Goal: Information Seeking & Learning: Find specific fact

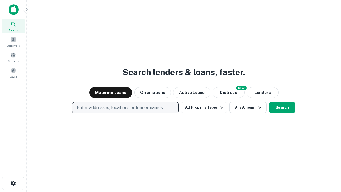
click at [125, 108] on p "Enter addresses, locations or lender names" at bounding box center [120, 108] width 86 height 6
type input "**********"
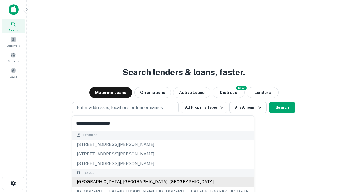
click at [128, 182] on div "[GEOGRAPHIC_DATA], [GEOGRAPHIC_DATA], [GEOGRAPHIC_DATA]" at bounding box center [164, 182] width 182 height 10
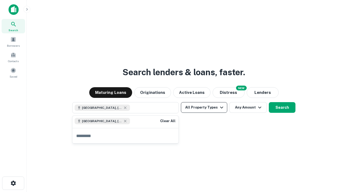
click at [204, 108] on button "All Property Types" at bounding box center [204, 107] width 46 height 11
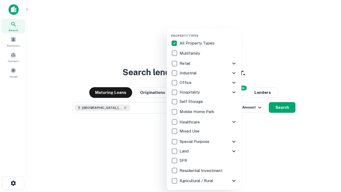
click at [209, 32] on button "button" at bounding box center [208, 32] width 75 height 0
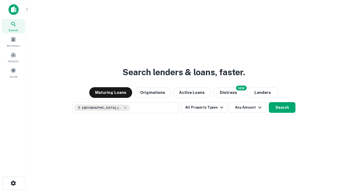
scroll to position [9, 0]
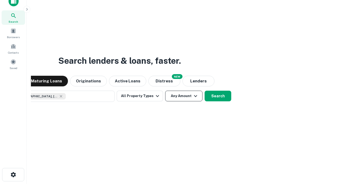
click at [165, 91] on button "Any Amount" at bounding box center [183, 96] width 37 height 11
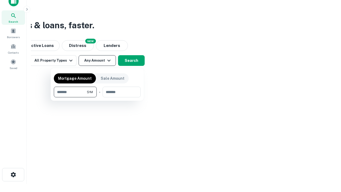
type input "*******"
click at [97, 97] on button "button" at bounding box center [97, 97] width 87 height 0
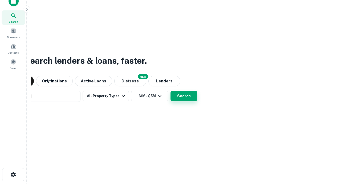
click at [171, 91] on button "Search" at bounding box center [184, 96] width 27 height 11
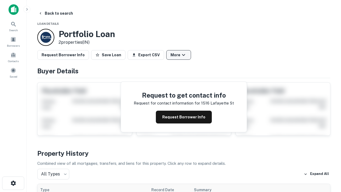
click at [179, 55] on button "More" at bounding box center [178, 55] width 25 height 10
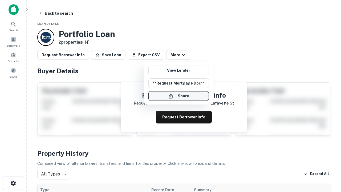
click at [179, 96] on button "Share" at bounding box center [179, 96] width 61 height 10
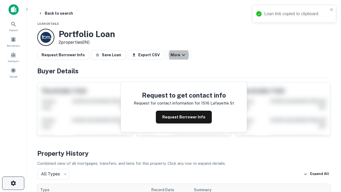
click at [13, 183] on icon "button" at bounding box center [13, 183] width 6 height 6
